Goal: Task Accomplishment & Management: Manage account settings

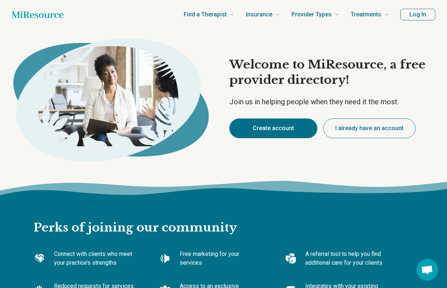
click at [269, 131] on button "Create account" at bounding box center [273, 129] width 88 height 20
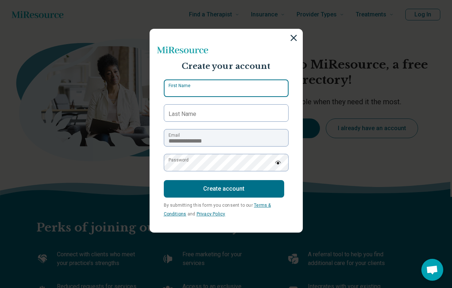
click at [230, 96] on input "First Name" at bounding box center [226, 89] width 125 height 18
type input "*******"
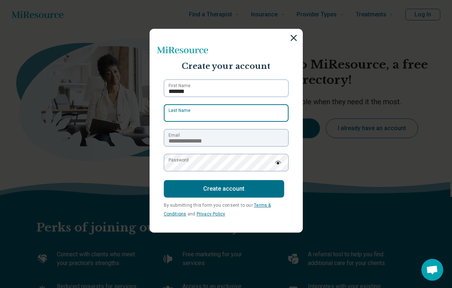
type input "****"
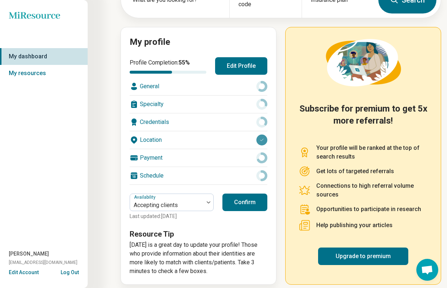
scroll to position [65, 0]
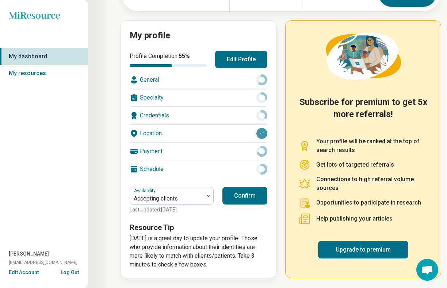
click at [242, 199] on button "Confirm" at bounding box center [244, 196] width 45 height 18
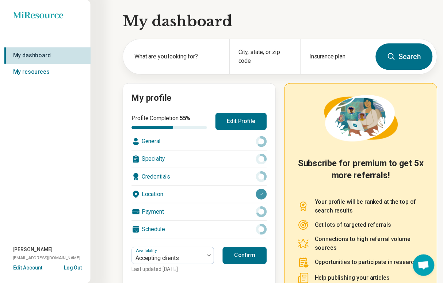
scroll to position [0, 0]
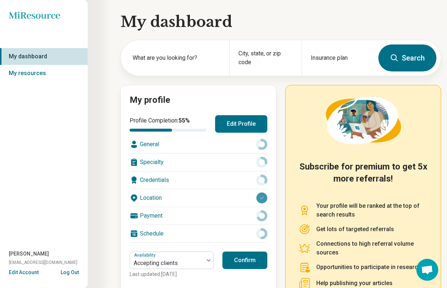
click at [198, 145] on div "General" at bounding box center [199, 145] width 138 height 18
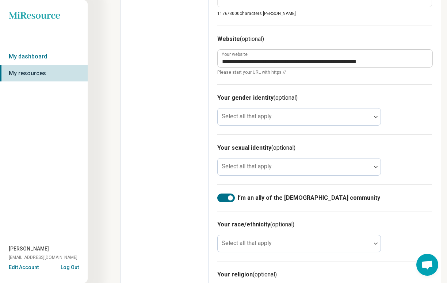
scroll to position [586, 0]
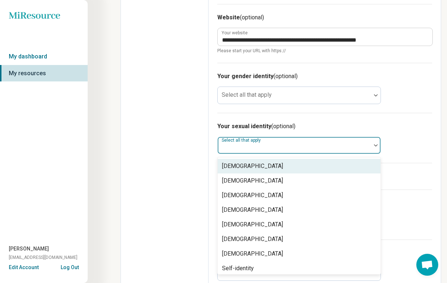
click at [357, 143] on div at bounding box center [293, 148] width 147 height 10
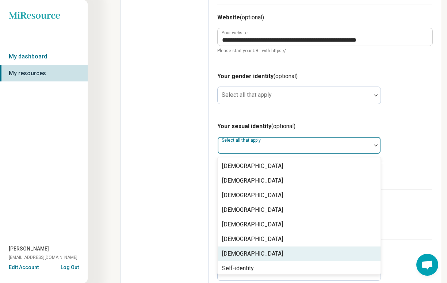
click at [316, 256] on div "[DEMOGRAPHIC_DATA]" at bounding box center [299, 253] width 163 height 15
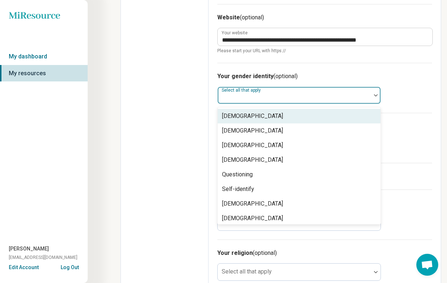
click at [304, 100] on div at bounding box center [293, 98] width 147 height 10
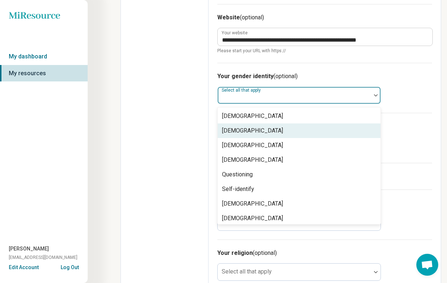
click at [280, 127] on div "[DEMOGRAPHIC_DATA]" at bounding box center [299, 130] width 163 height 15
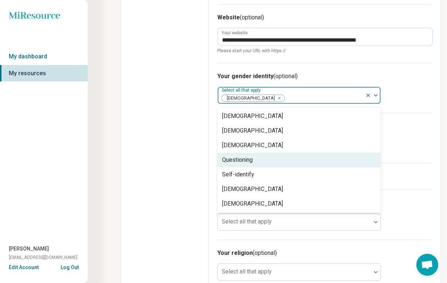
click at [412, 138] on div "Your sexual identity (optional) Select all that apply [DEMOGRAPHIC_DATA]" at bounding box center [324, 138] width 215 height 50
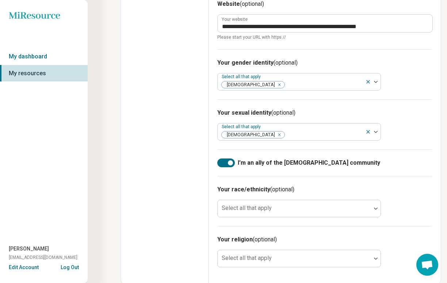
scroll to position [602, 0]
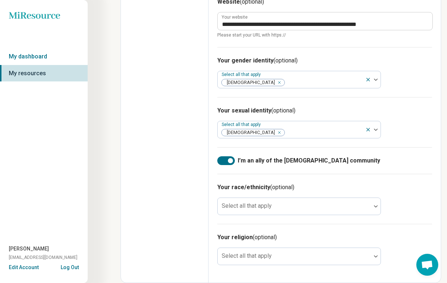
click at [278, 217] on div "Your race/ethnicity (optional) Select all that apply" at bounding box center [324, 199] width 215 height 50
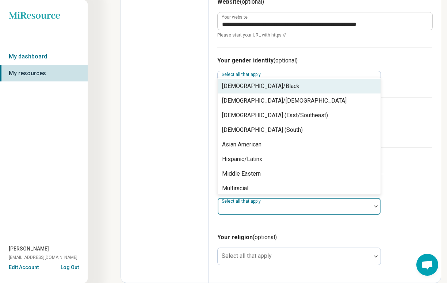
click at [280, 208] on div at bounding box center [293, 209] width 147 height 10
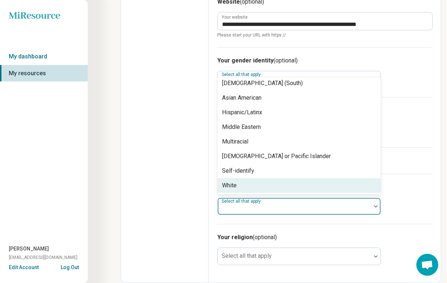
click at [269, 182] on div "White" at bounding box center [299, 185] width 163 height 15
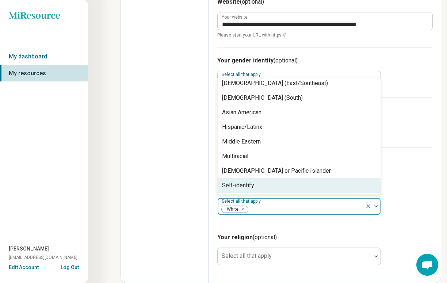
scroll to position [32, 0]
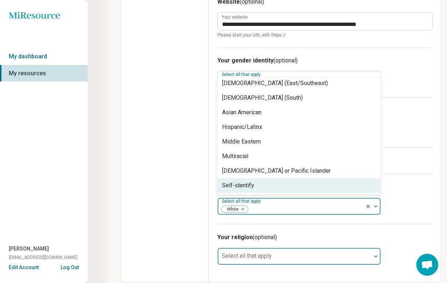
click at [285, 258] on div at bounding box center [293, 259] width 147 height 10
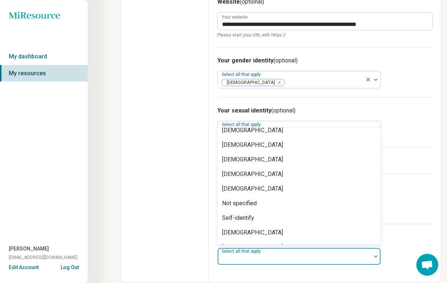
scroll to position [105, 0]
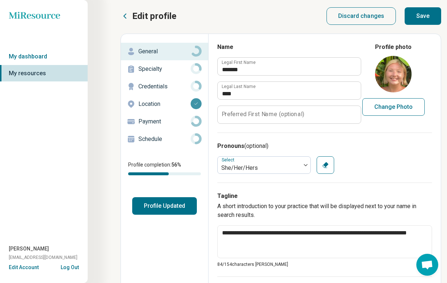
scroll to position [0, 0]
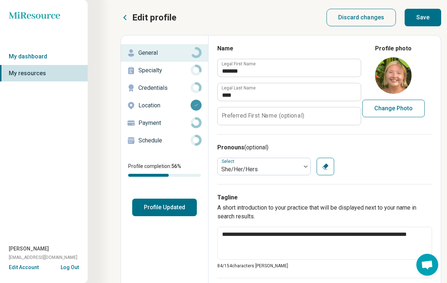
click at [147, 69] on p "Specialty" at bounding box center [164, 70] width 52 height 9
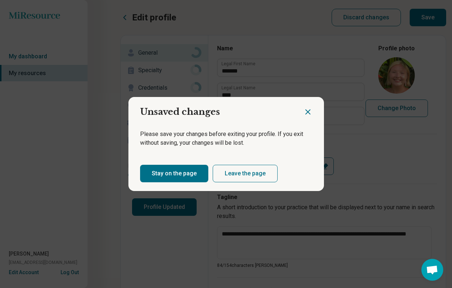
click at [182, 172] on button "Stay on the page" at bounding box center [174, 174] width 68 height 18
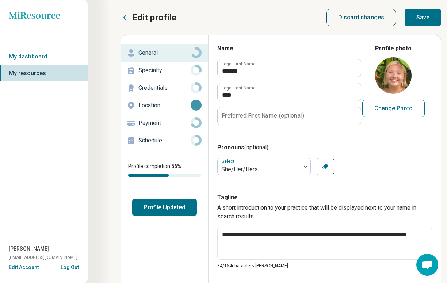
click at [386, 19] on button "Discard changes" at bounding box center [361, 18] width 70 height 18
type textarea "*"
